Goal: Find specific page/section: Find specific page/section

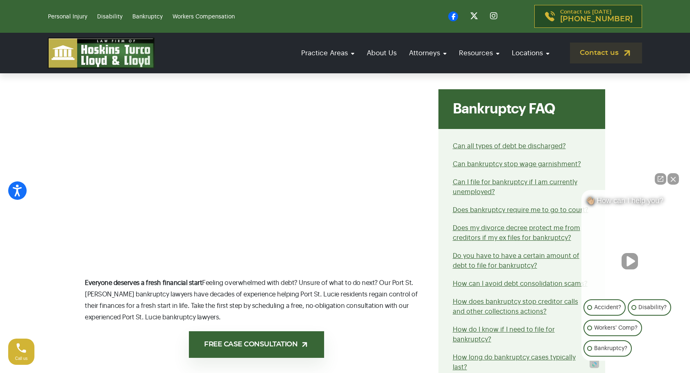
scroll to position [287, 0]
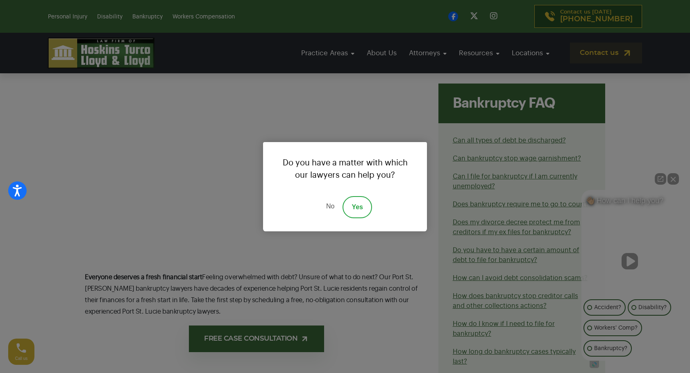
click at [356, 209] on link "Yes" at bounding box center [358, 207] width 30 height 22
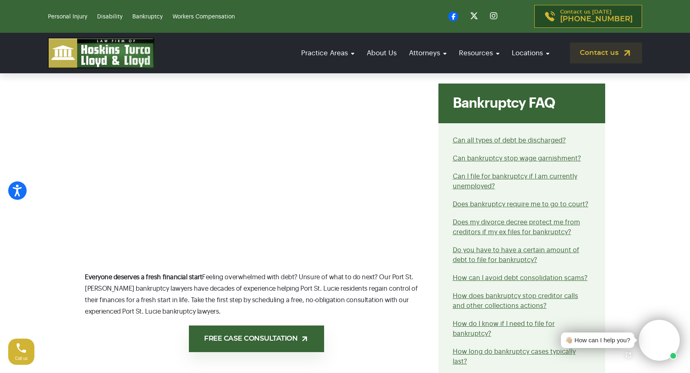
click at [546, 111] on div "Bankruptcy FAQ" at bounding box center [521, 104] width 167 height 40
